Goal: Information Seeking & Learning: Learn about a topic

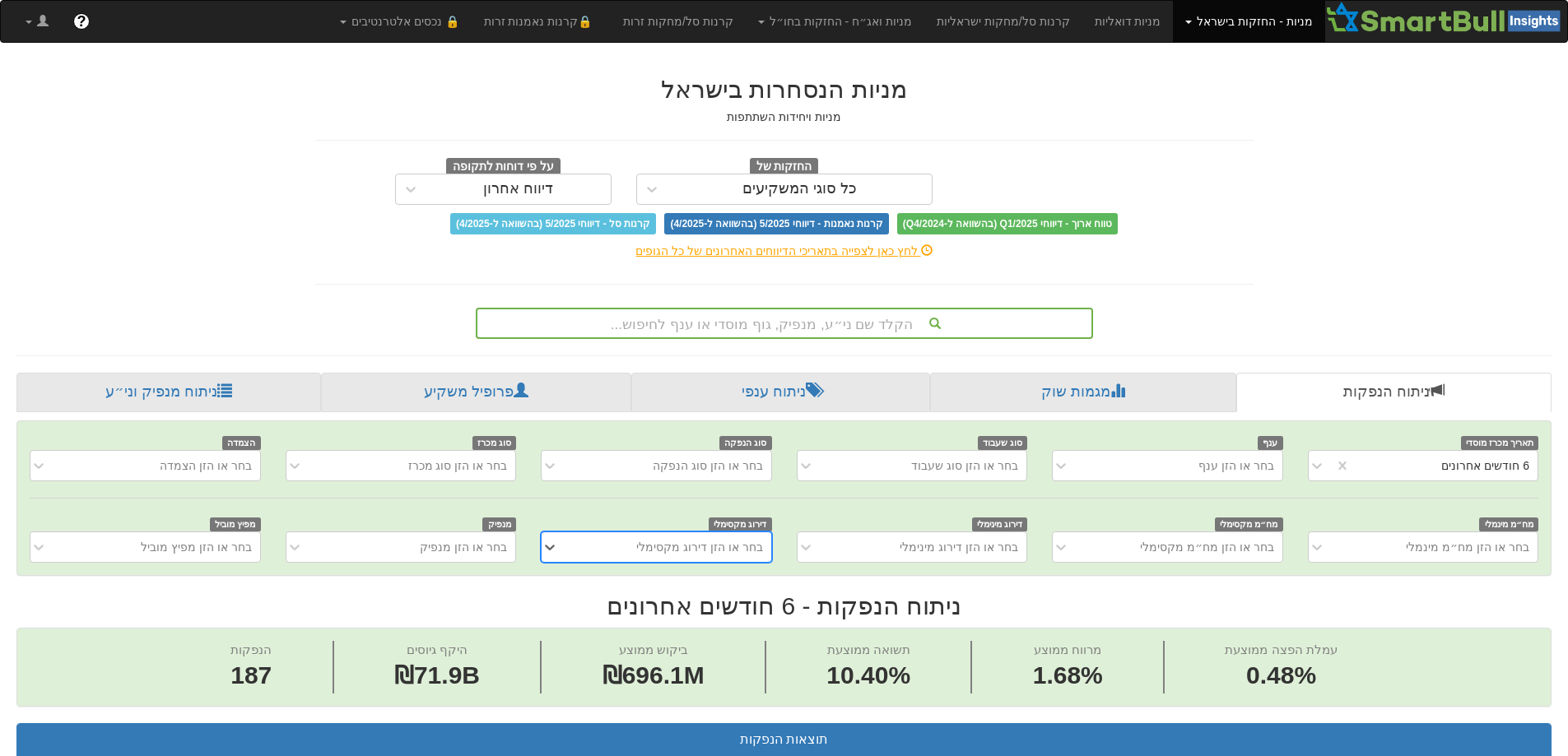
scroll to position [0, 2999]
click at [1014, 317] on div "הקלד שם ני״ע, מנפיק, גוף מוסדי או ענף לחיפוש..." at bounding box center [784, 324] width 614 height 28
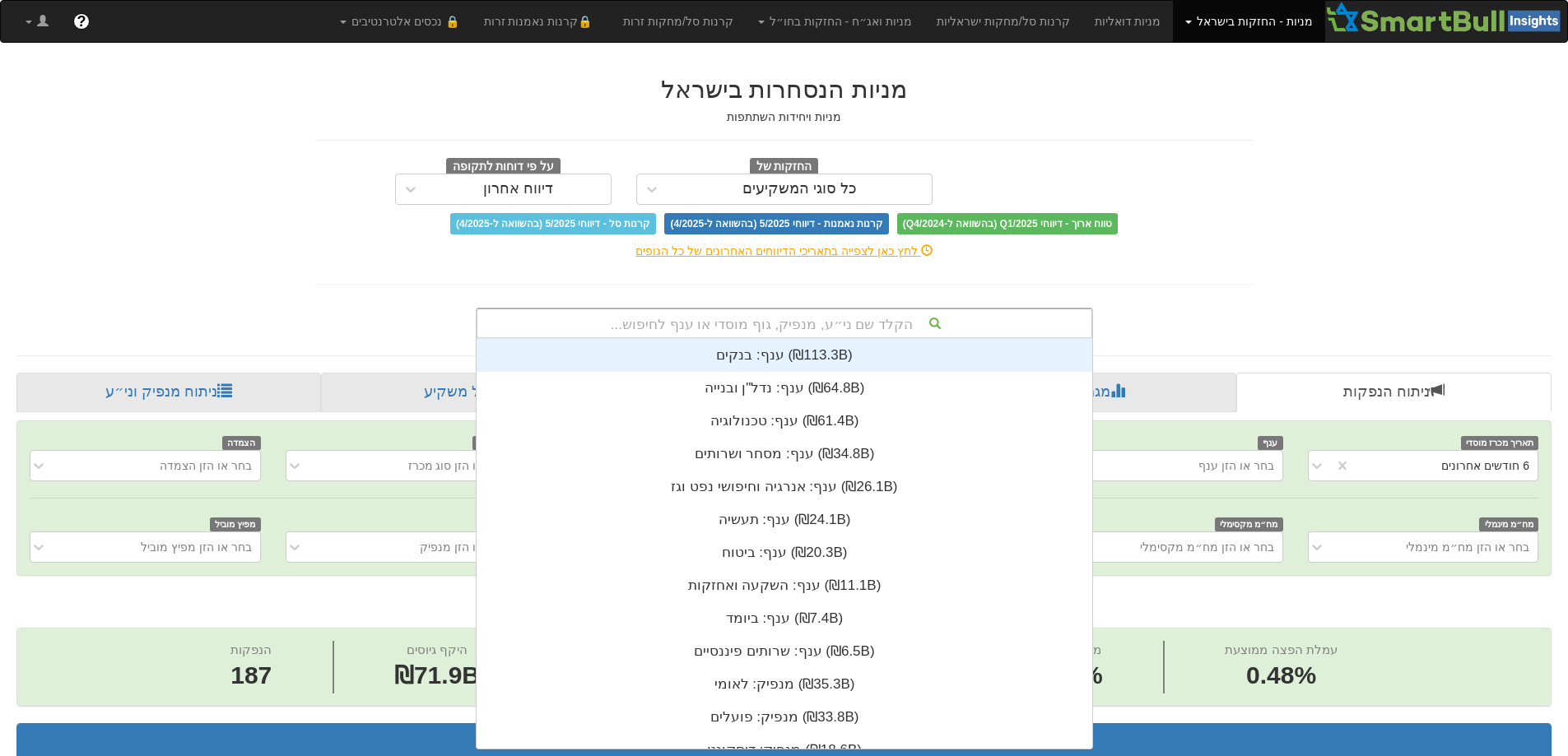
scroll to position [410, 0]
click at [1008, 321] on div "הקלד שם ני״ע, מנפיק, גוף מוסדי או ענף לחיפוש..." at bounding box center [784, 324] width 614 height 28
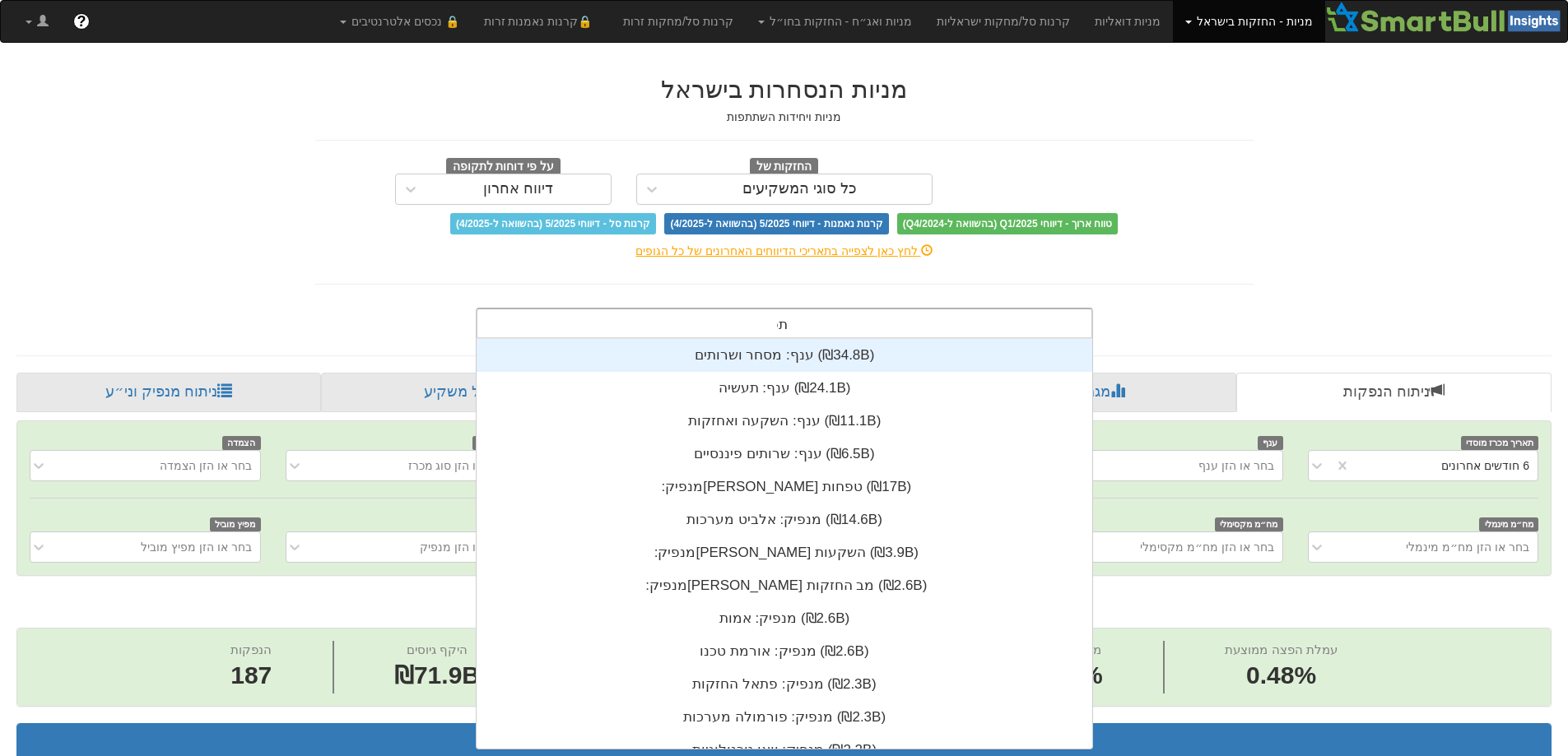
scroll to position [66, 0]
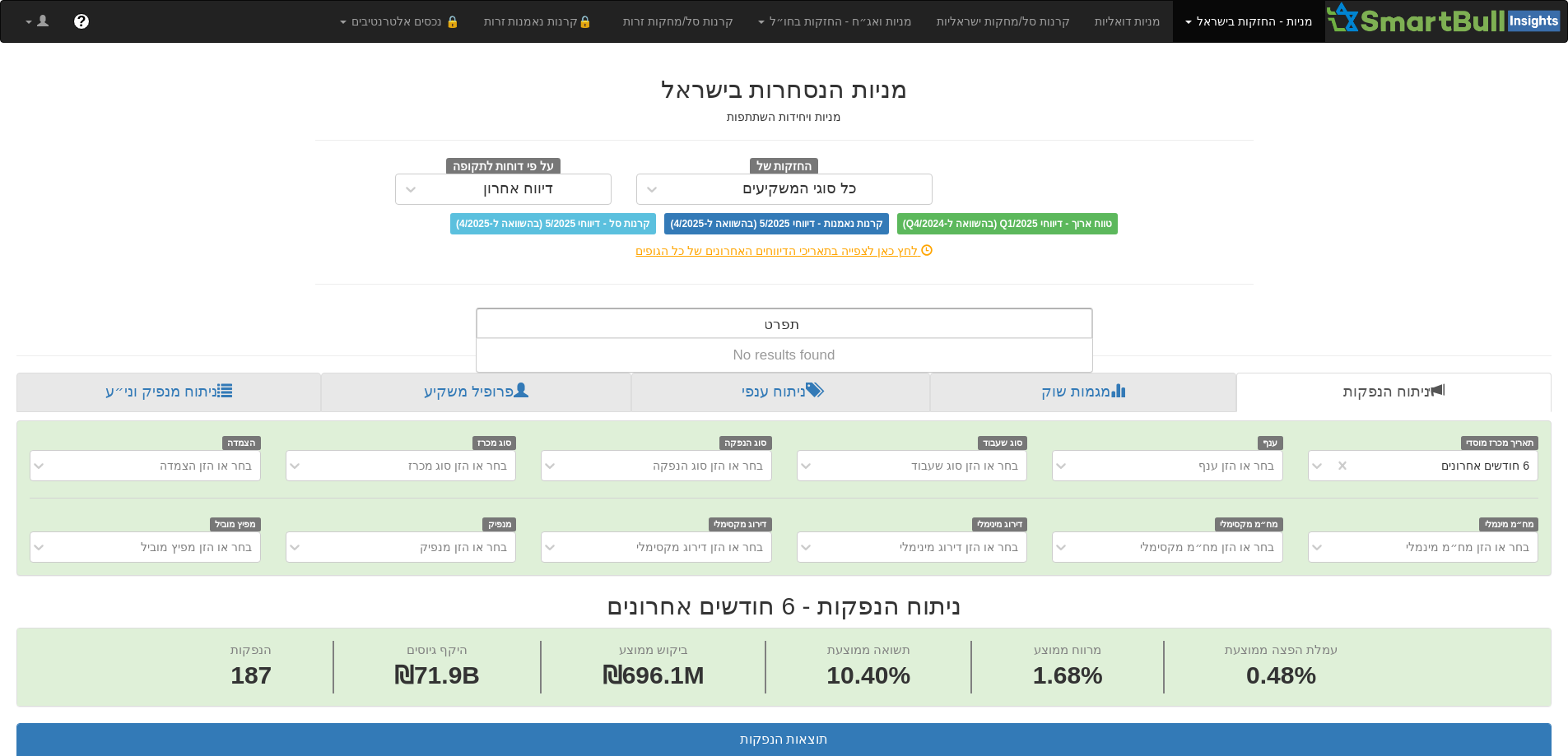
type input "תפר"
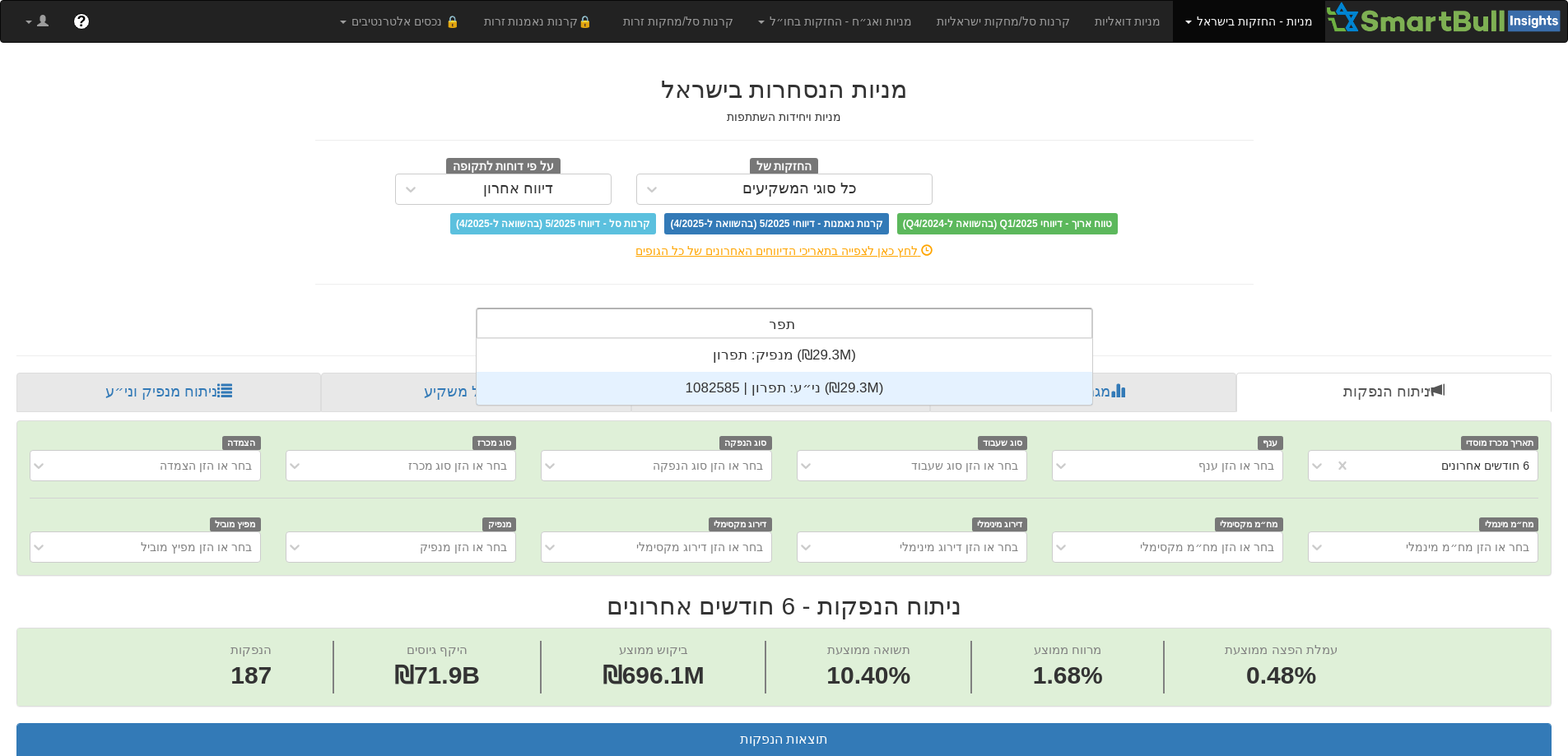
click at [786, 394] on div "ני״ע: ‏תפרון | 1082585 ‎(₪29.3M)‎" at bounding box center [784, 388] width 616 height 33
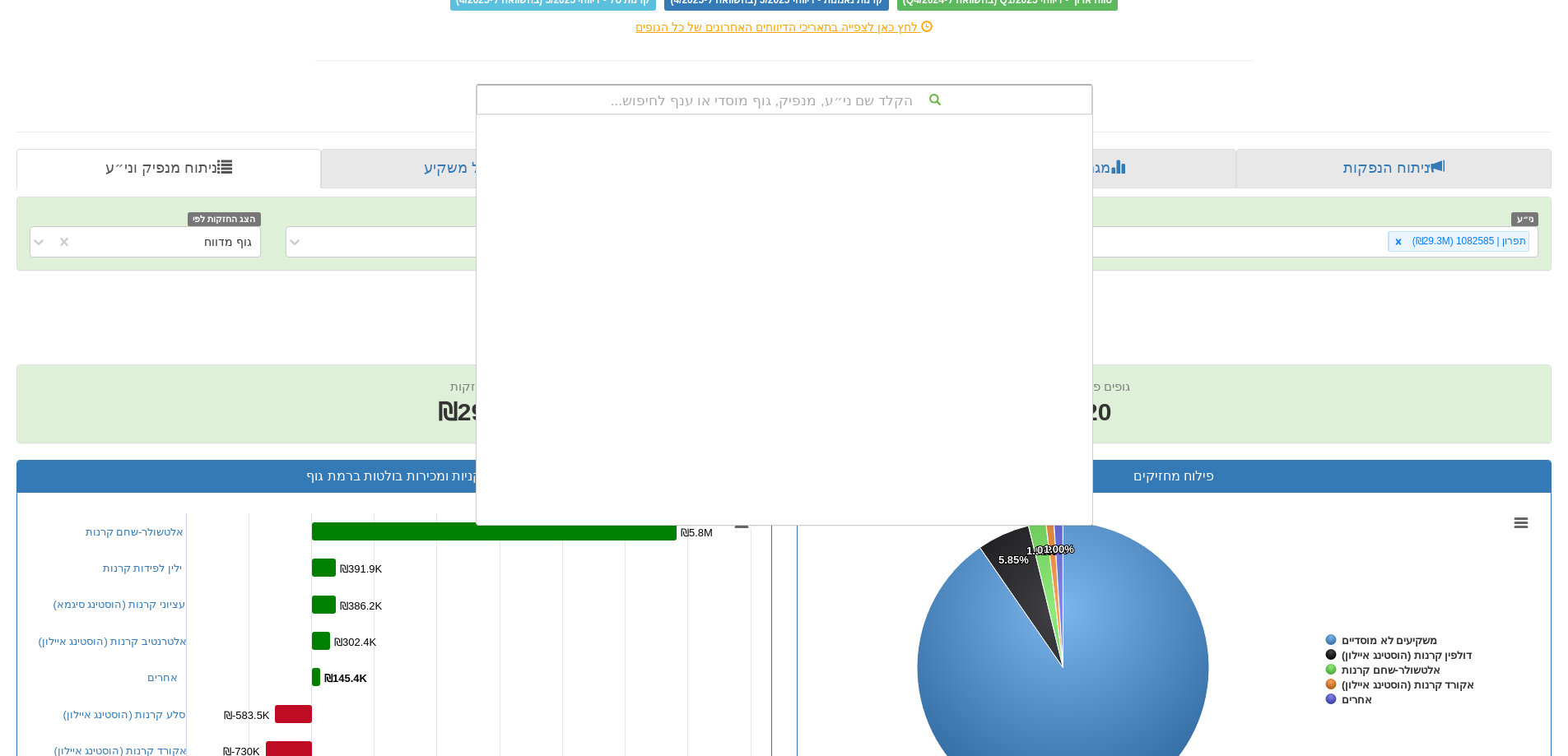
scroll to position [410, 0]
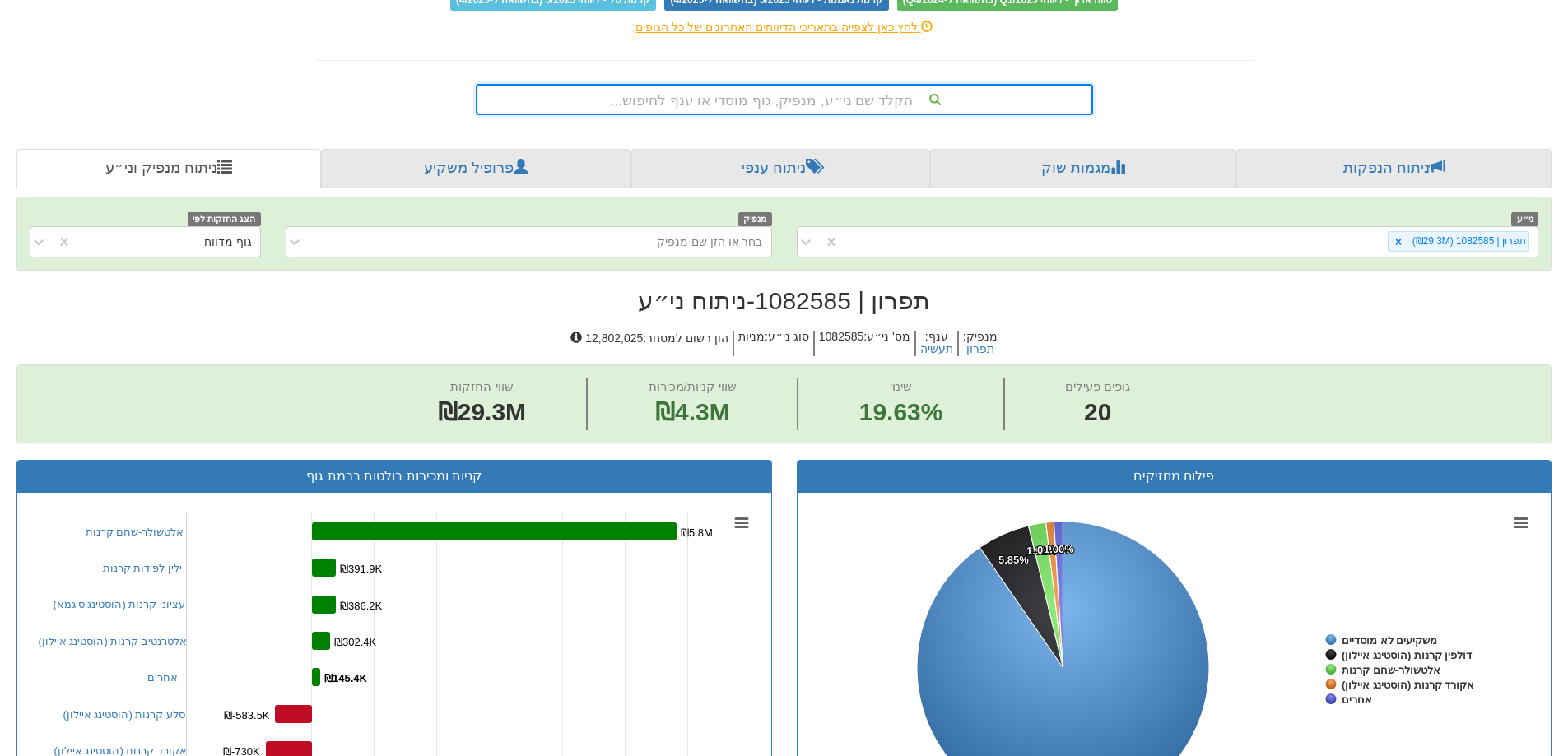
drag, startPoint x: 1310, startPoint y: 613, endPoint x: 1579, endPoint y: 789, distance: 321.5
click at [1568, 755] on html "Toggle navigation מניות - החזקות בישראל מניות ✓ אג״ח מניות ואג״ח מניות דואליות …" at bounding box center [784, 759] width 1568 height 1968
